Goal: Task Accomplishment & Management: Complete application form

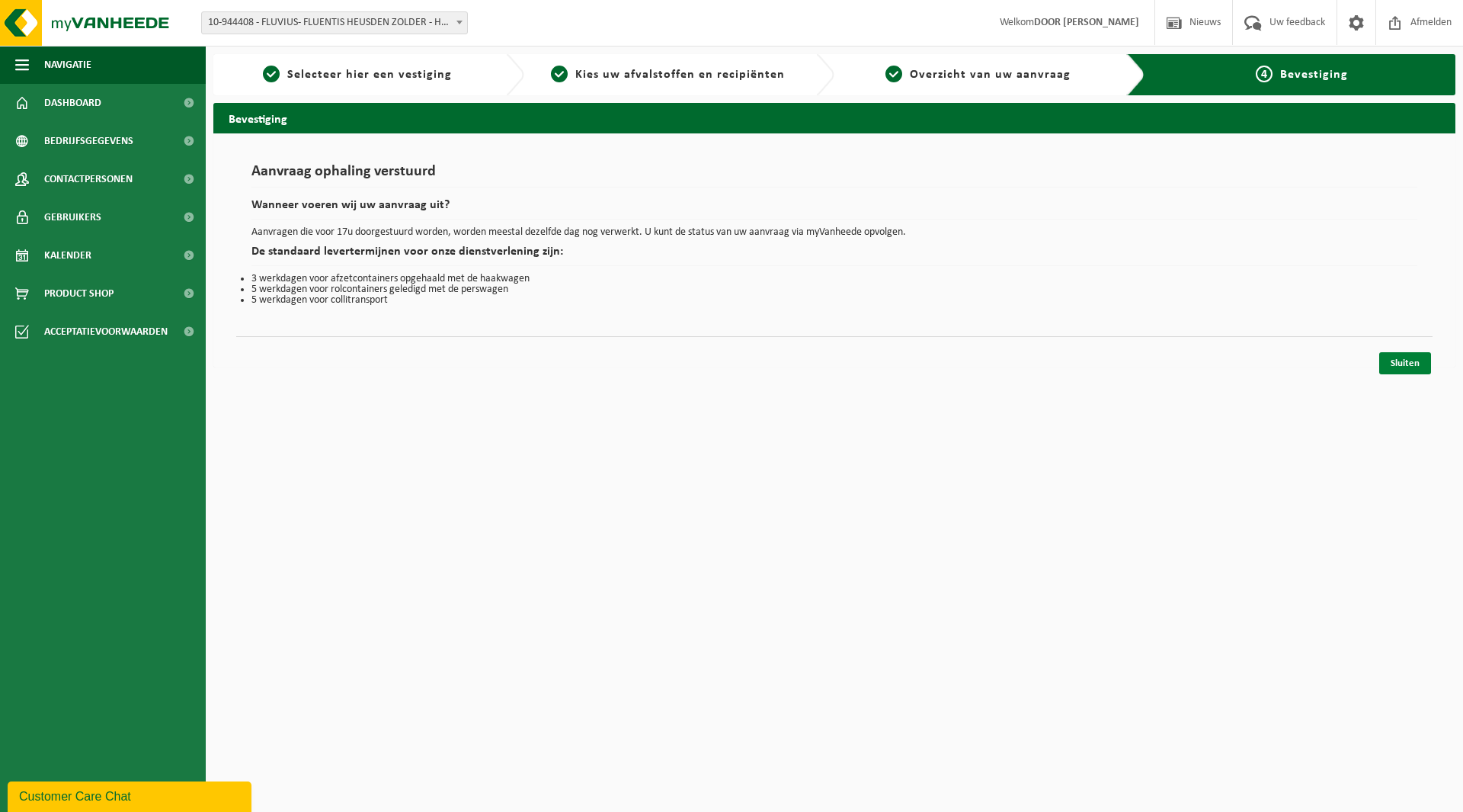
click at [1428, 361] on link "Sluiten" at bounding box center [1405, 363] width 52 height 22
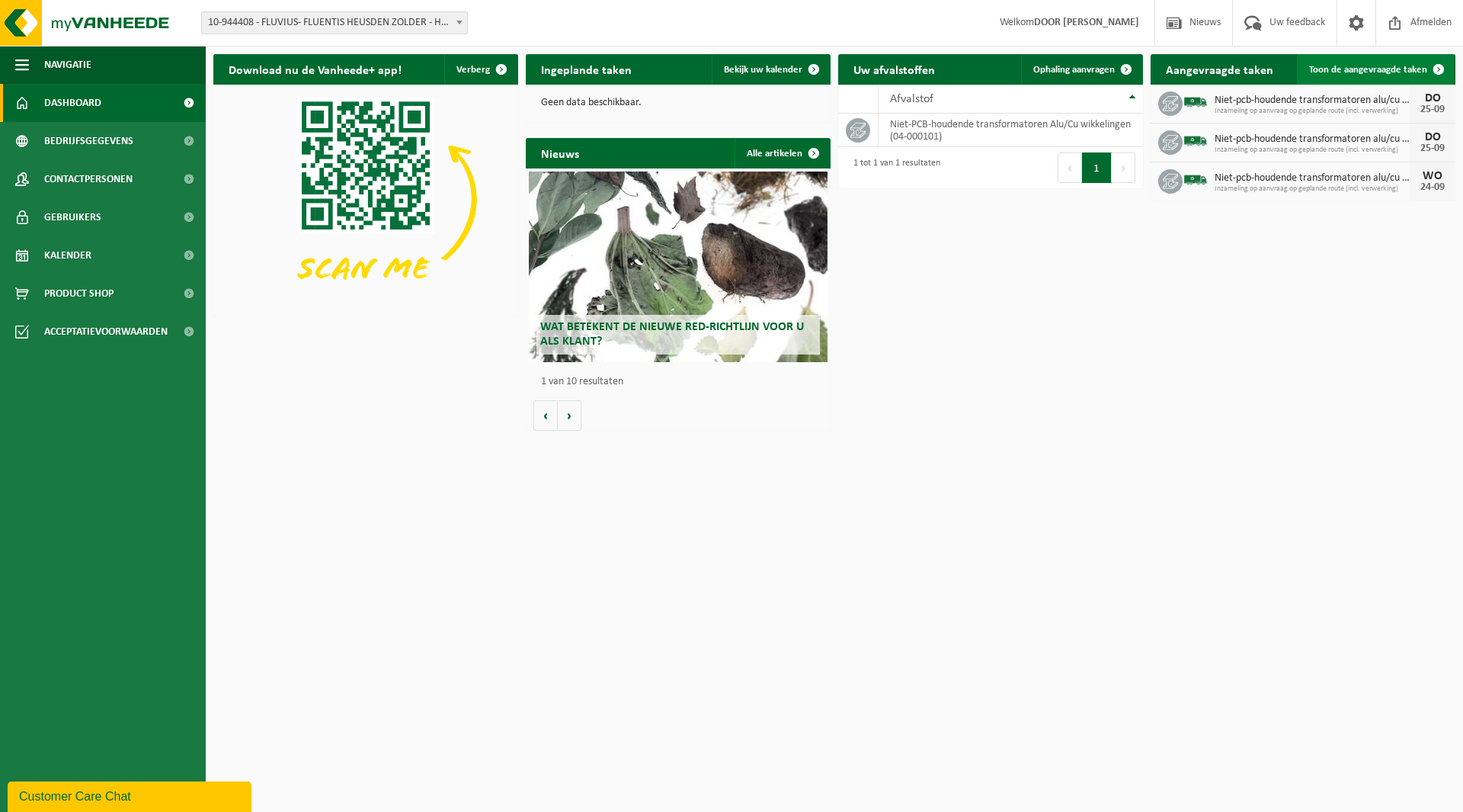
click at [1433, 65] on span at bounding box center [1439, 69] width 31 height 31
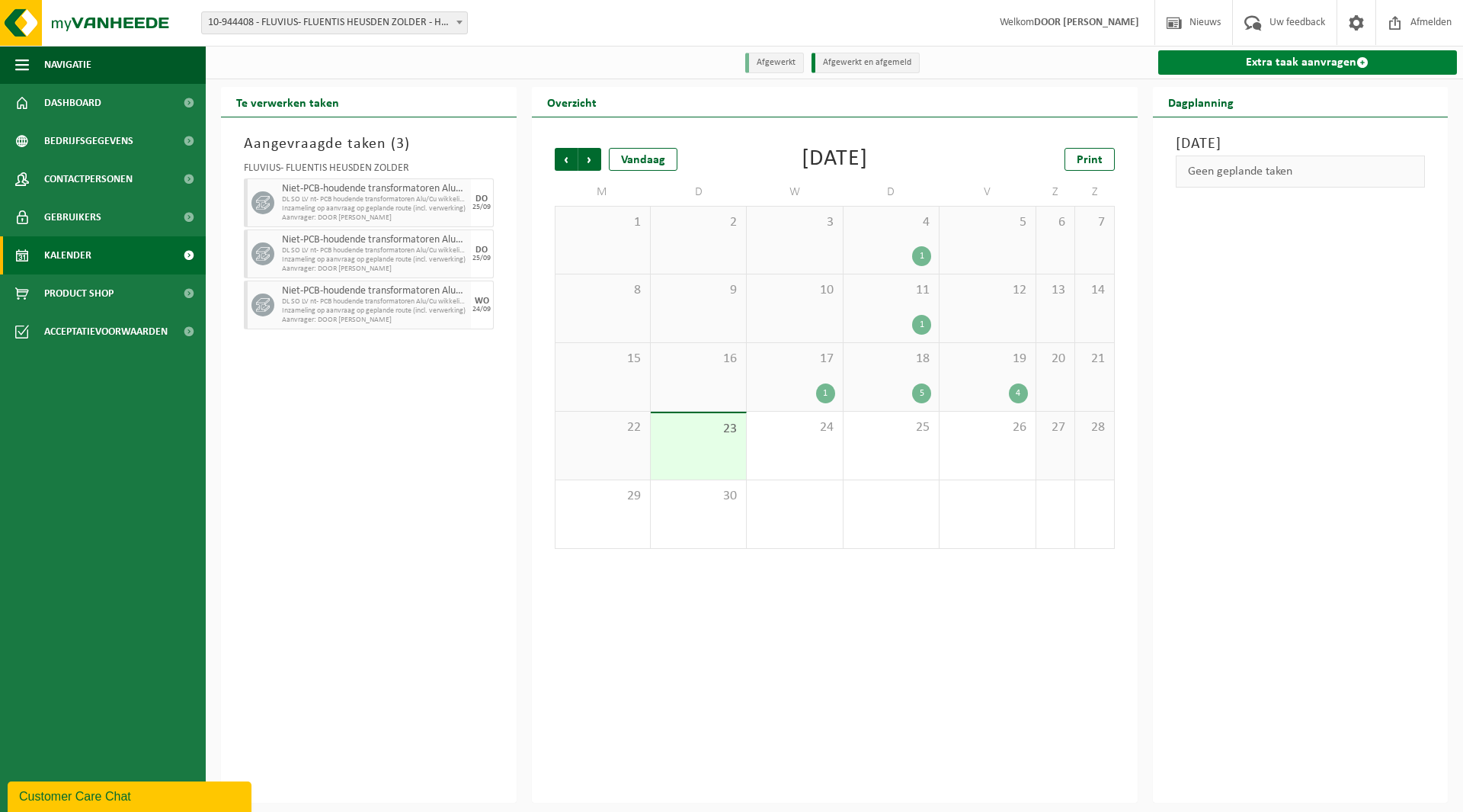
click at [1220, 65] on link "Extra taak aanvragen" at bounding box center [1308, 62] width 300 height 25
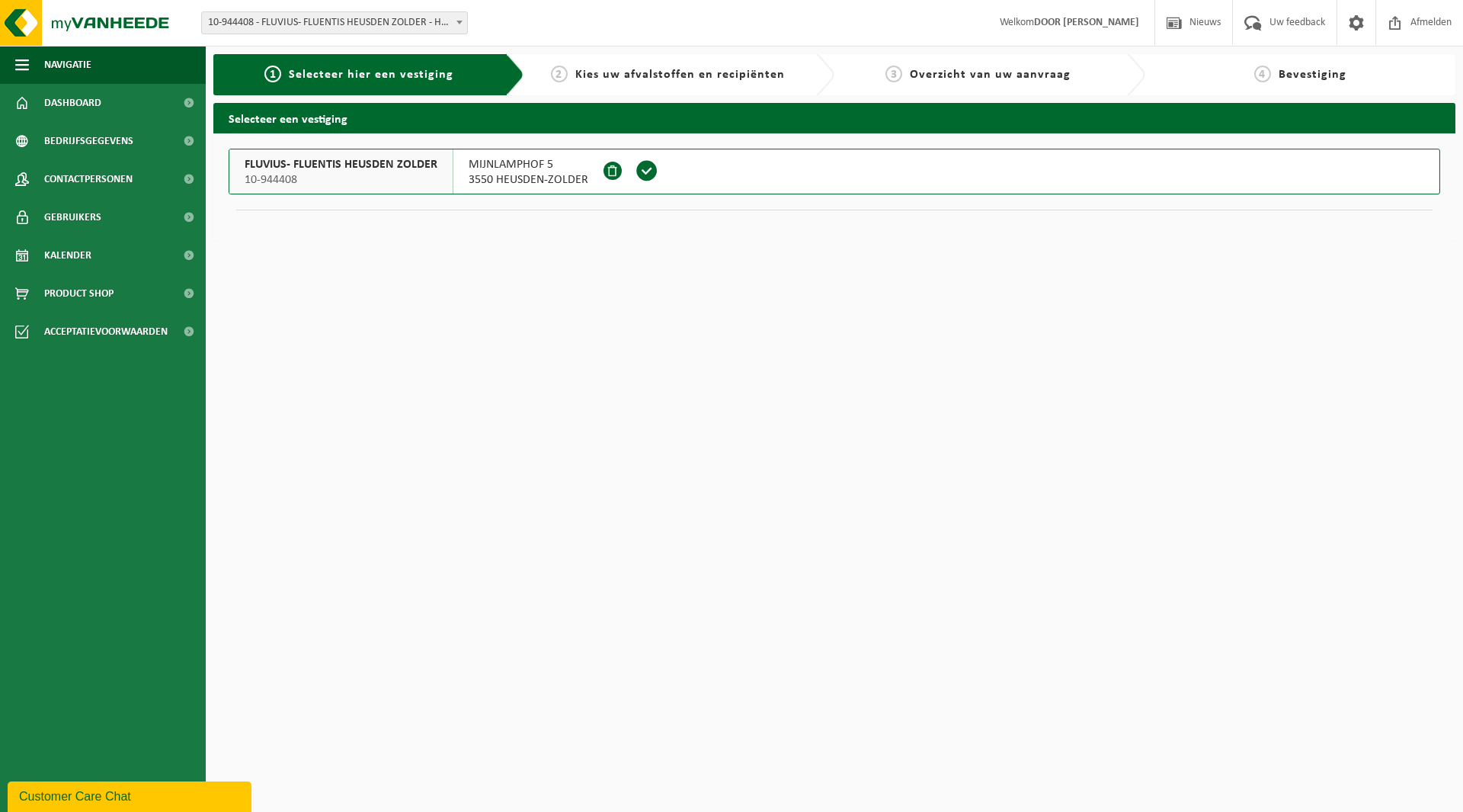
click at [646, 169] on span at bounding box center [647, 171] width 23 height 23
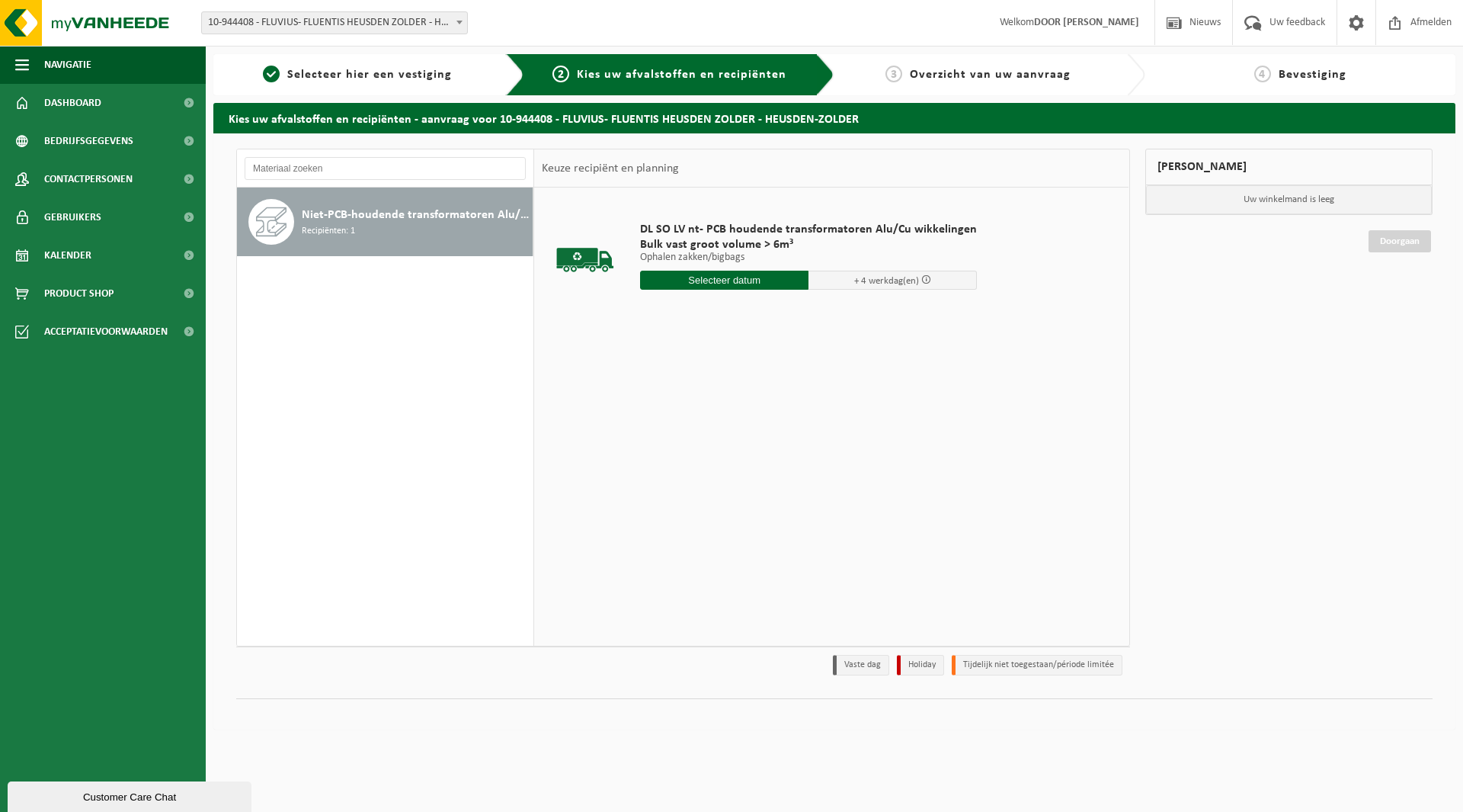
click at [735, 284] on input "text" at bounding box center [724, 280] width 169 height 19
click at [725, 446] on div "25" at bounding box center [735, 440] width 27 height 25
type input "Van [DATE]"
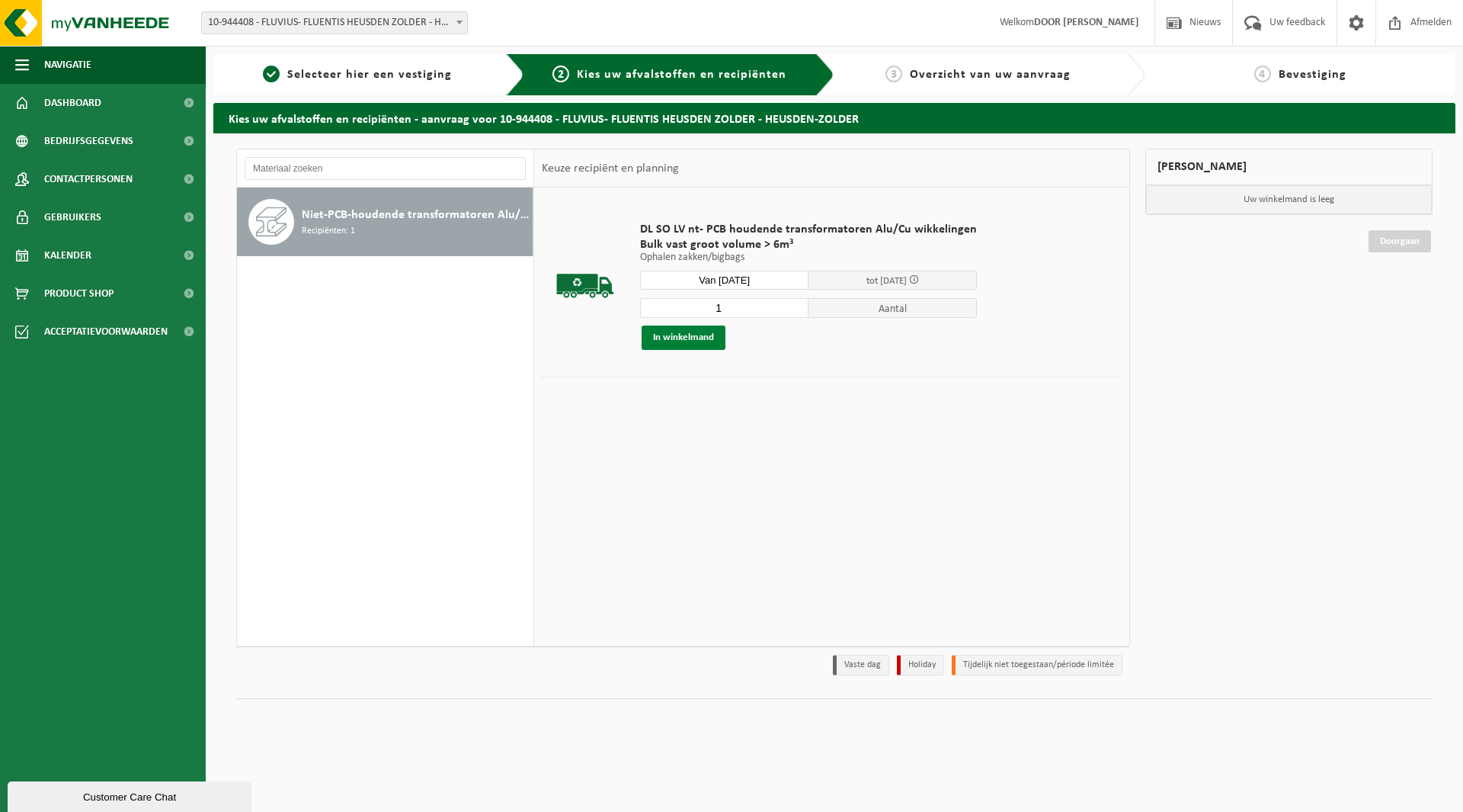
click at [687, 337] on button "In winkelmand" at bounding box center [683, 337] width 84 height 25
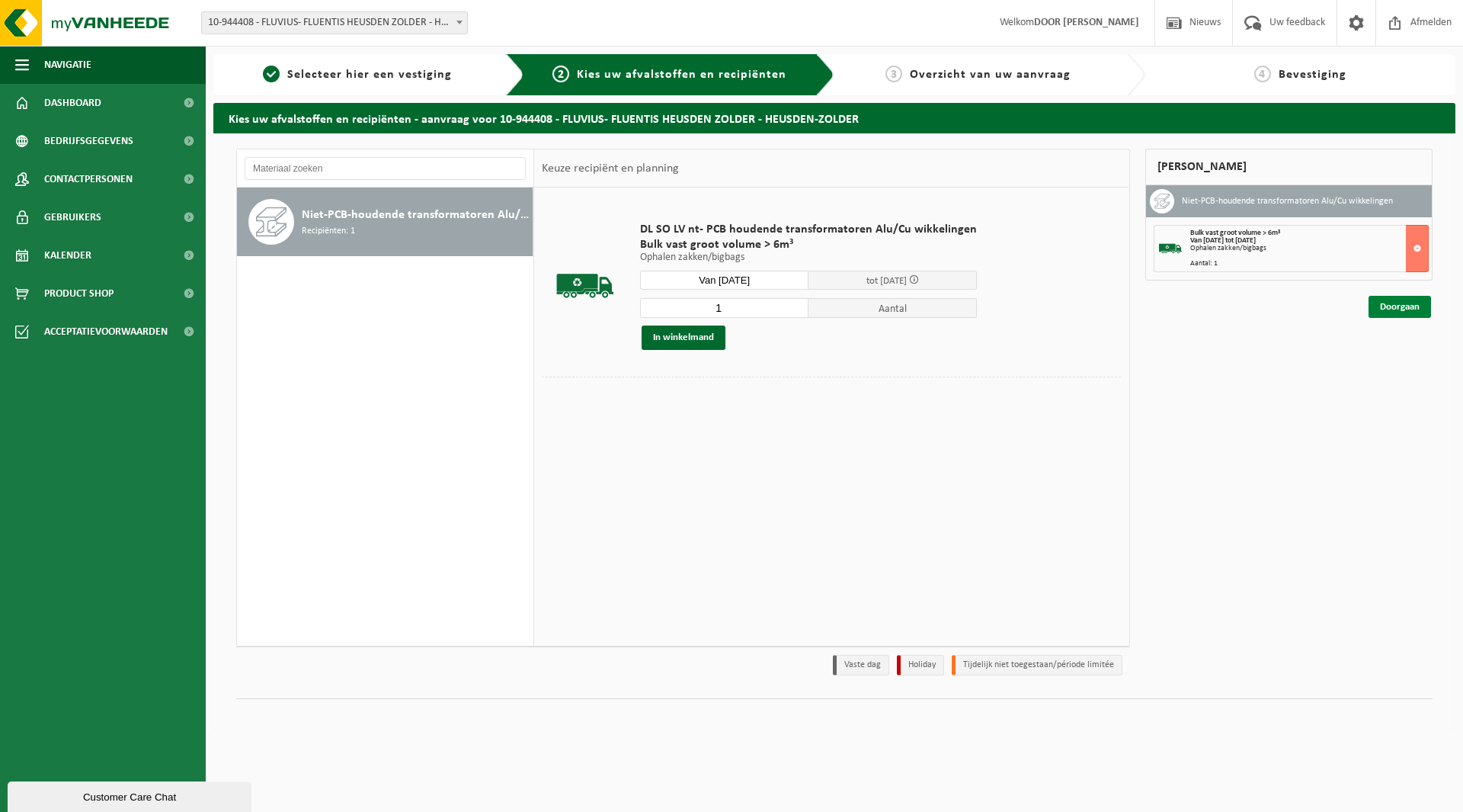
click at [1424, 304] on link "Doorgaan" at bounding box center [1400, 307] width 62 height 22
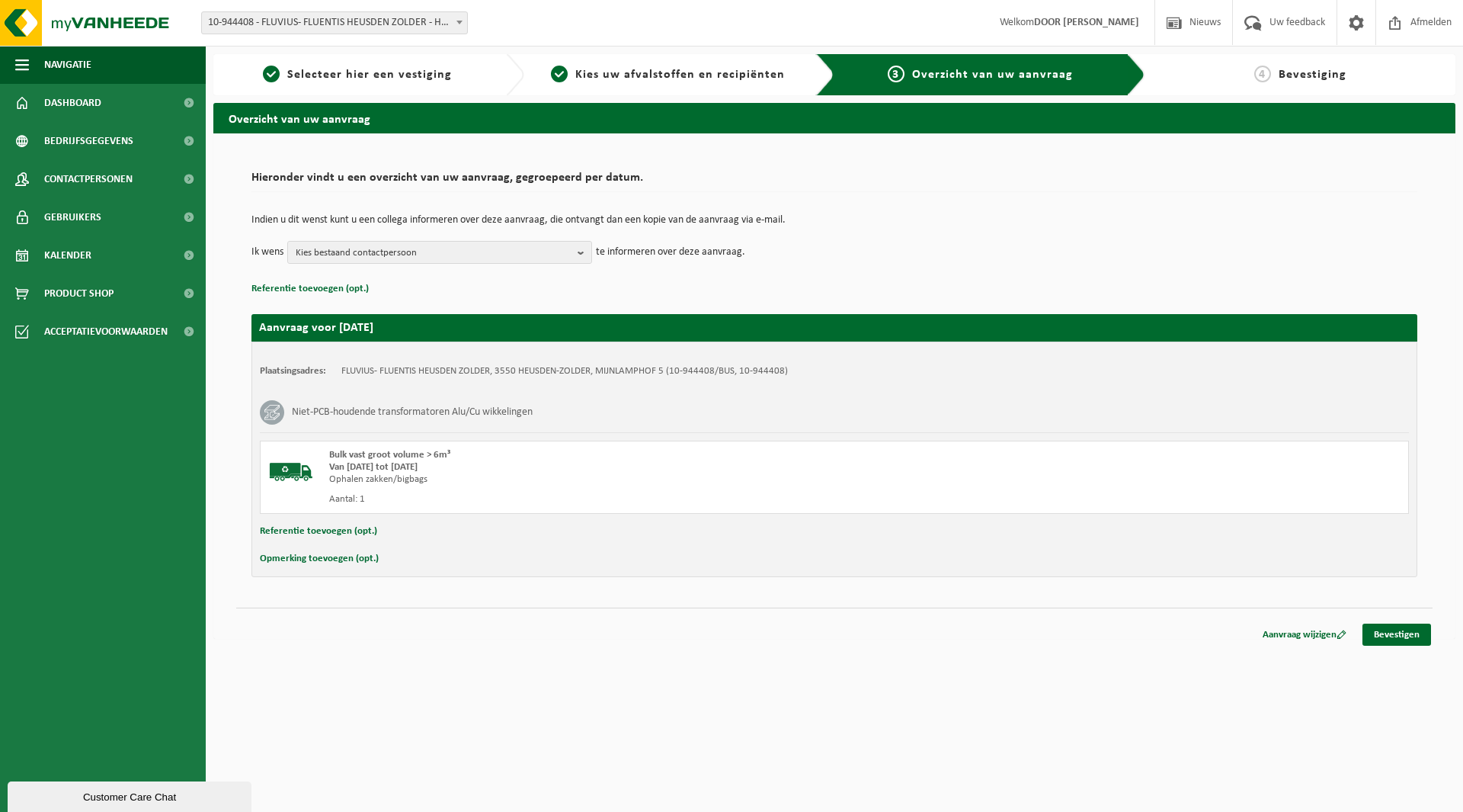
click at [309, 534] on button "Referentie toevoegen (opt.)" at bounding box center [318, 532] width 117 height 20
click at [381, 533] on input "text" at bounding box center [864, 533] width 1059 height 23
type input "610035; 400kVA; 7814084"
click at [477, 574] on div "Plaatsingsadres: FLUVIUS- FLUENTIS HEUSDEN ZOLDER, 3550 HEUSDEN-ZOLDER, MIJNLAM…" at bounding box center [834, 461] width 1166 height 239
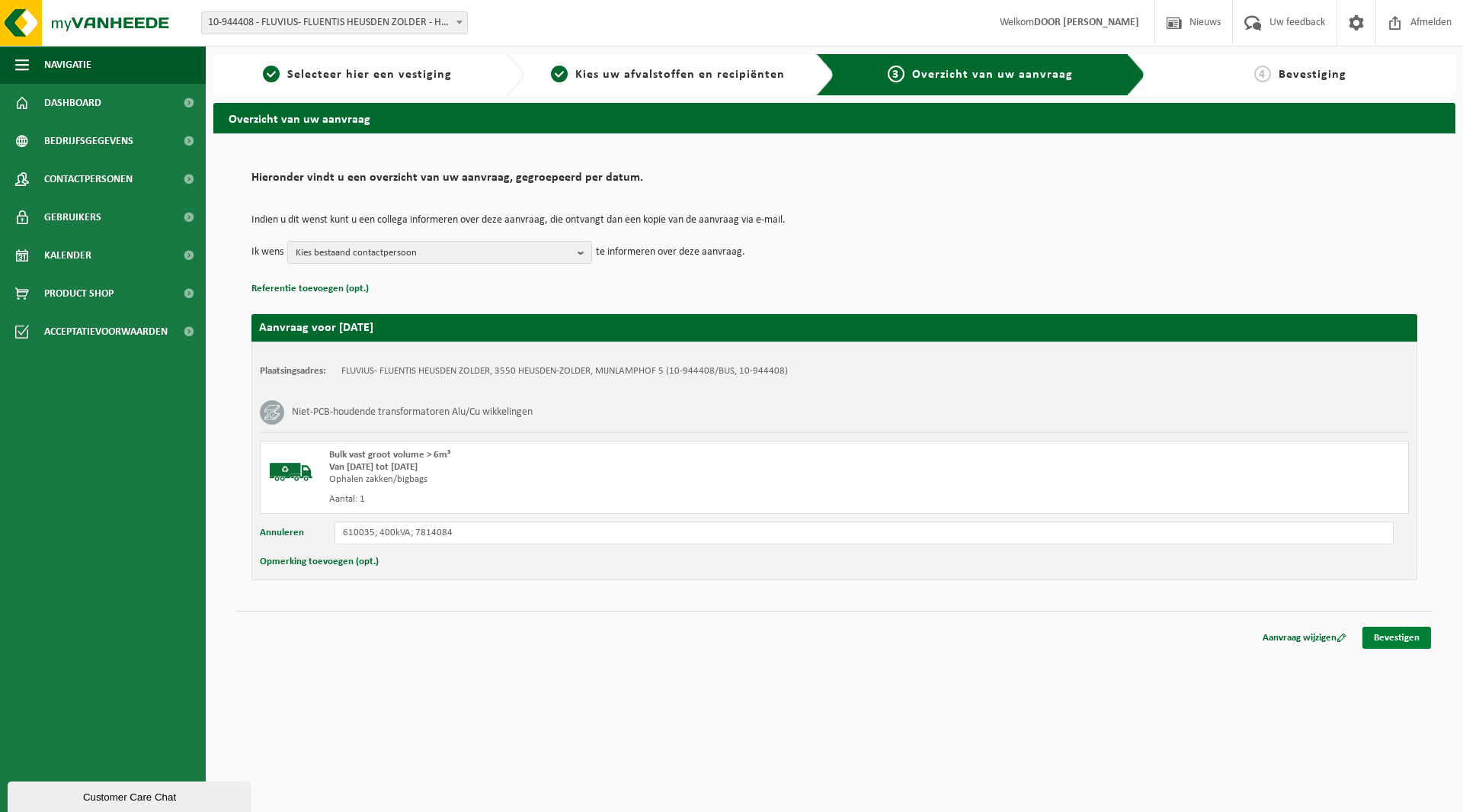
click at [1367, 638] on link "Bevestigen" at bounding box center [1397, 637] width 69 height 22
